Goal: Task Accomplishment & Management: Manage account settings

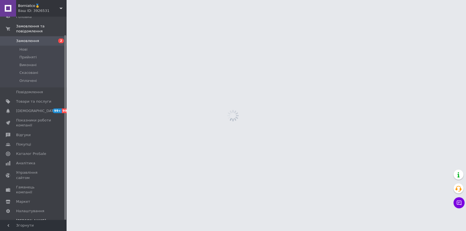
click at [26, 219] on span "Тарифи та рахунки Prom топ" at bounding box center [33, 226] width 35 height 15
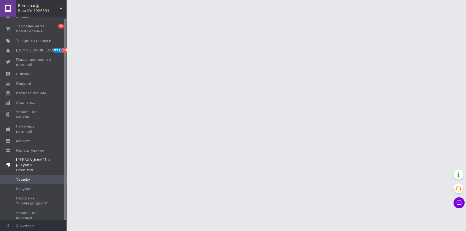
scroll to position [2, 0]
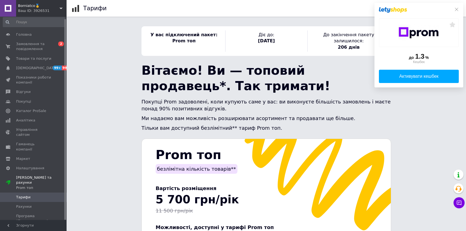
click at [459, 9] on div "до 1.3 % Кешбек Активувати кешбек" at bounding box center [418, 45] width 89 height 85
click at [457, 9] on icon at bounding box center [456, 9] width 4 height 4
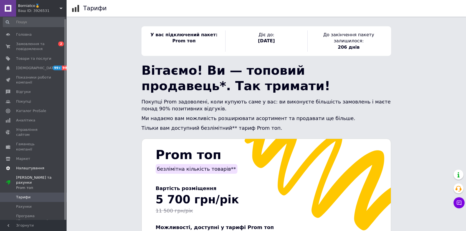
click at [22, 166] on span "Налаштування" at bounding box center [30, 168] width 28 height 5
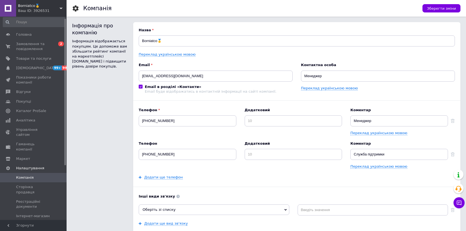
click at [261, 70] on div "Email borniatco@gmail.com Email в розділі «Контакти» Email буде відображатись в…" at bounding box center [216, 78] width 154 height 31
click at [262, 75] on input "borniatco@gmail.com" at bounding box center [216, 76] width 154 height 11
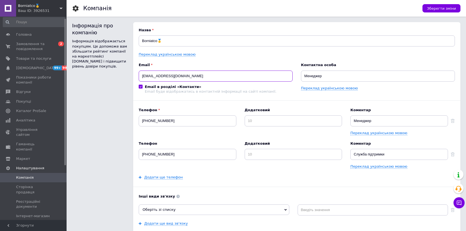
click at [262, 75] on input "borniatco@gmail.com" at bounding box center [216, 76] width 154 height 11
click at [40, 17] on div "Головна Замовлення та повідомлення 0 2 Товари та послуги Сповіщення 99+ 99+ Пок…" at bounding box center [34, 119] width 68 height 205
click at [38, 5] on span "Borniatco🥇" at bounding box center [39, 5] width 42 height 5
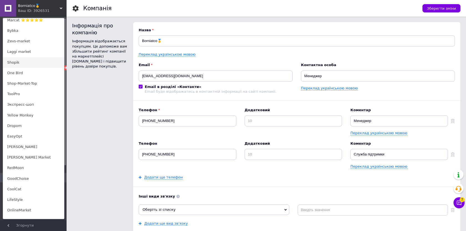
scroll to position [326, 0]
click at [27, 50] on link "Laggi market" at bounding box center [33, 52] width 61 height 11
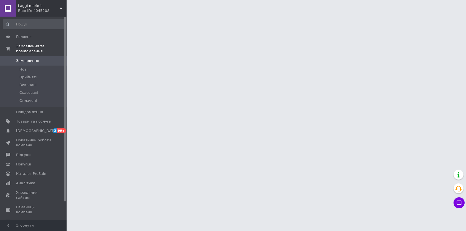
scroll to position [20, 0]
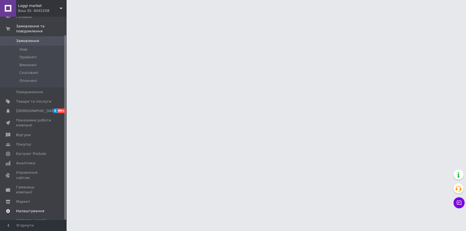
click at [27, 207] on link "Налаштування" at bounding box center [34, 211] width 68 height 9
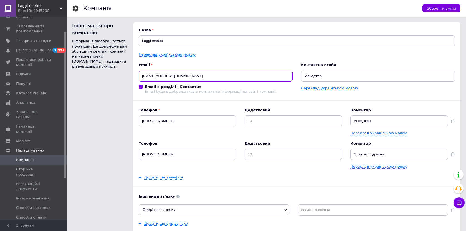
click at [159, 78] on input "[EMAIL_ADDRESS][DOMAIN_NAME]" at bounding box center [216, 76] width 154 height 11
